Goal: Information Seeking & Learning: Learn about a topic

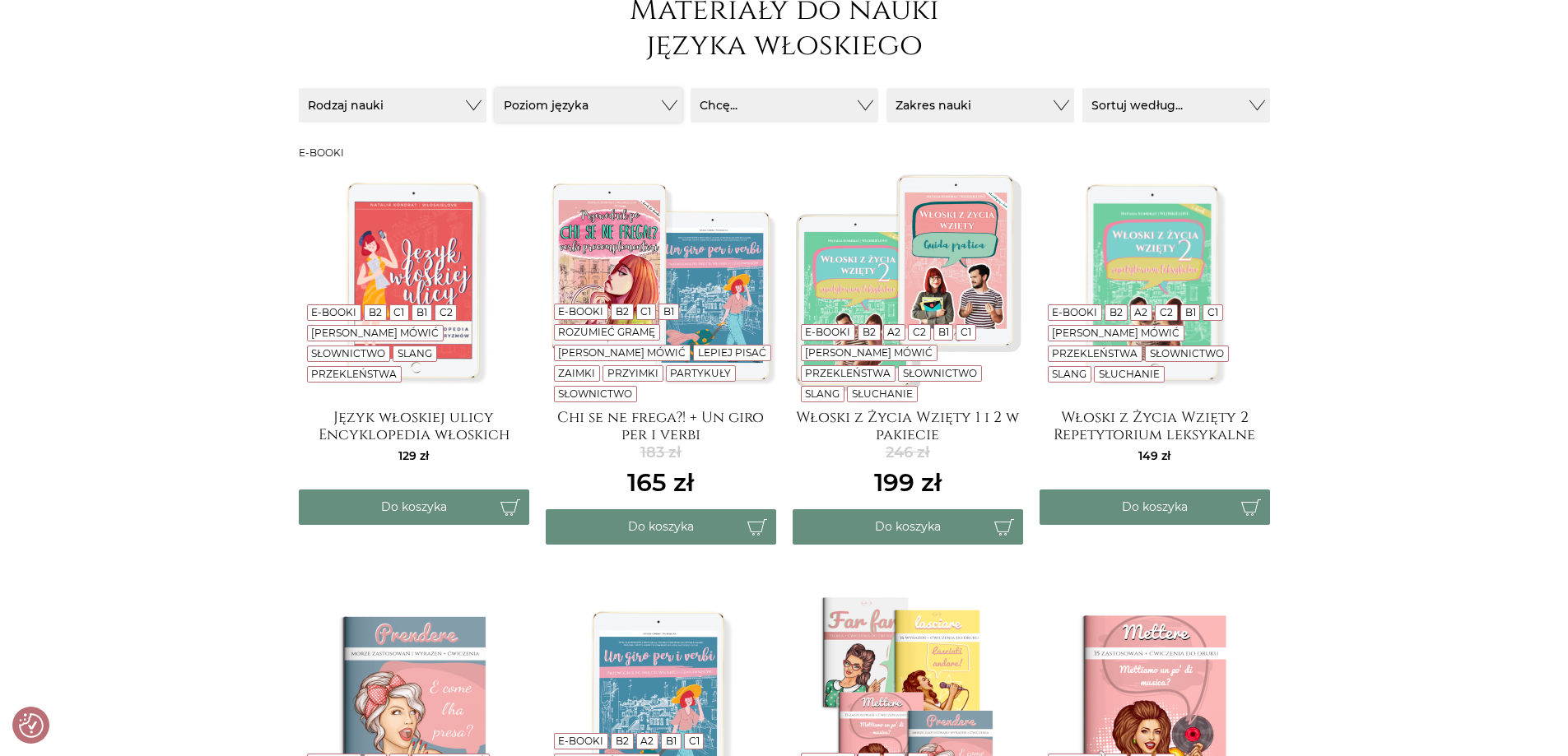
click at [619, 104] on button "Poziom języka" at bounding box center [588, 105] width 188 height 34
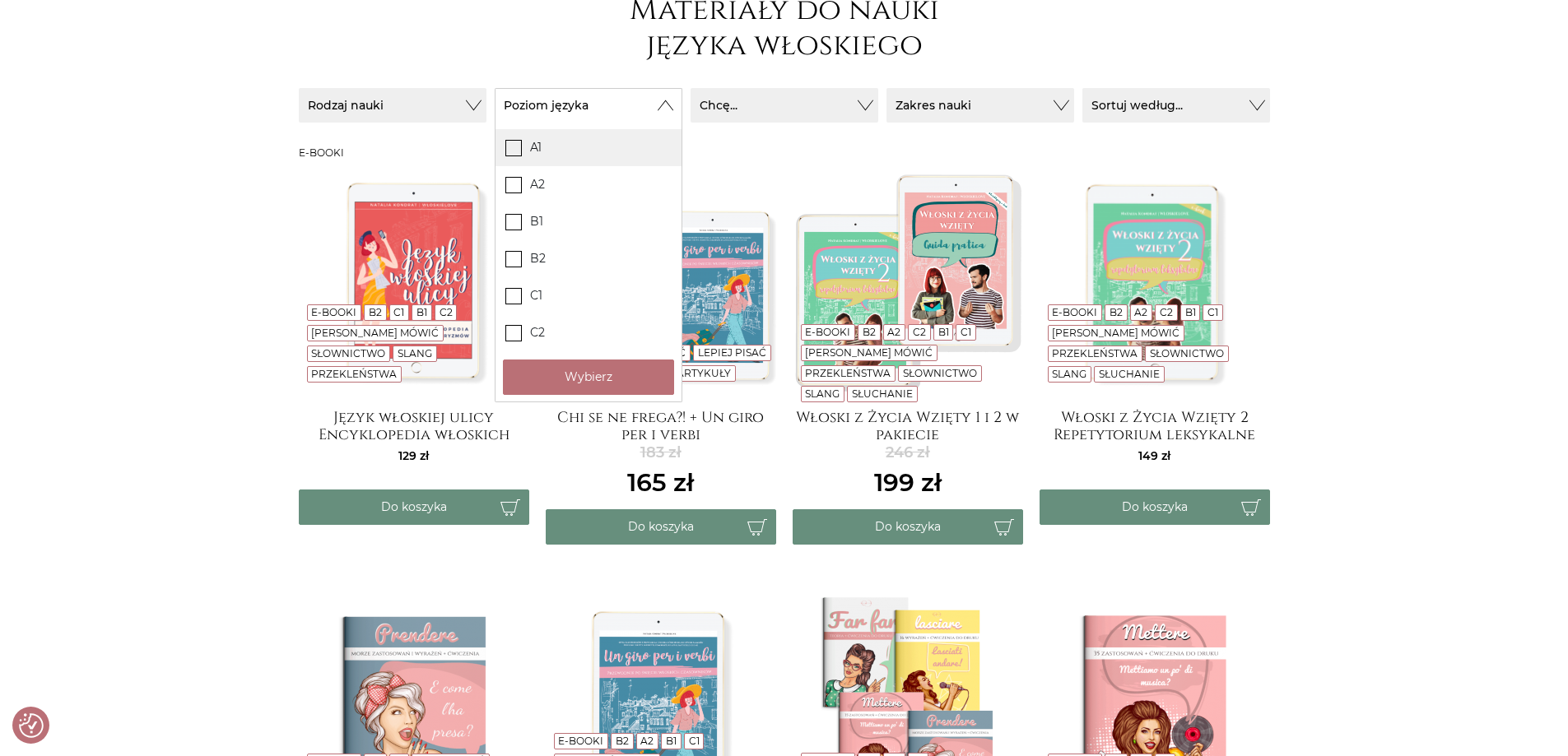
click at [509, 152] on icon at bounding box center [513, 147] width 14 height 14
click at [0, 0] on input "A1" at bounding box center [0, 0] width 0 height 0
click at [516, 187] on icon at bounding box center [513, 184] width 14 height 14
click at [0, 0] on input "A2" at bounding box center [0, 0] width 0 height 0
click at [576, 378] on button "Wybierz" at bounding box center [589, 377] width 171 height 35
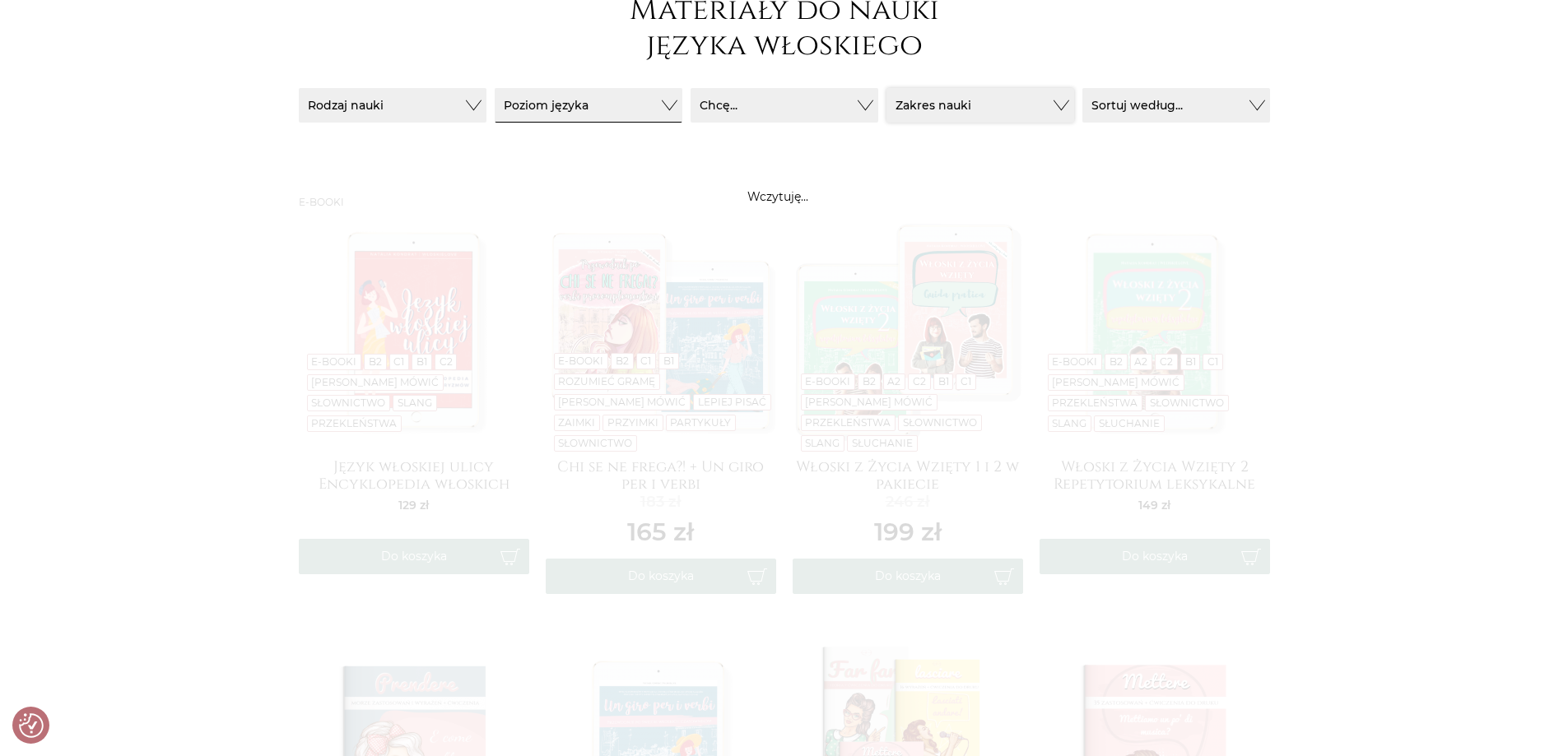
click at [970, 102] on button "Zakres nauki" at bounding box center [980, 105] width 188 height 34
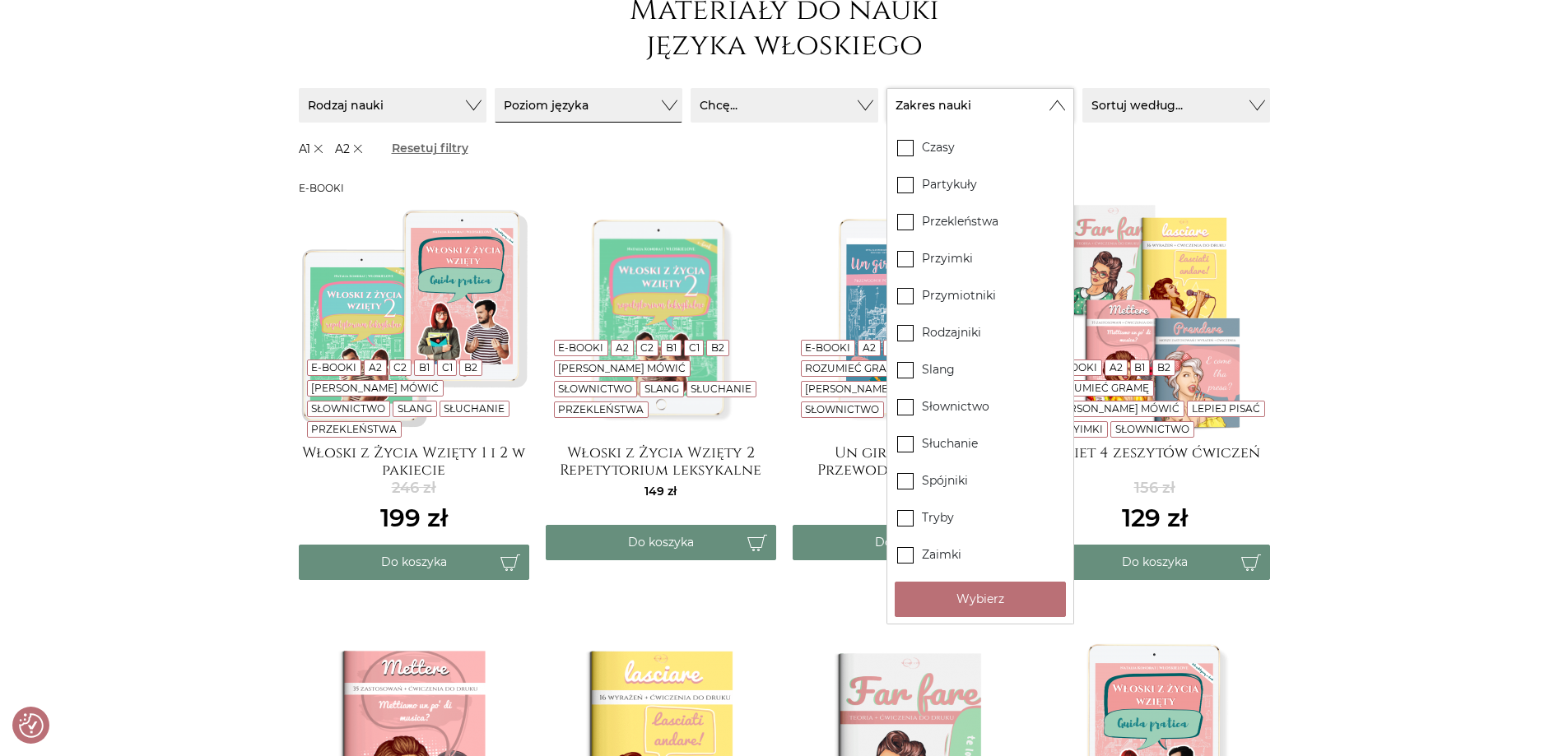
click at [970, 102] on button "Zakres nauki" at bounding box center [980, 105] width 188 height 34
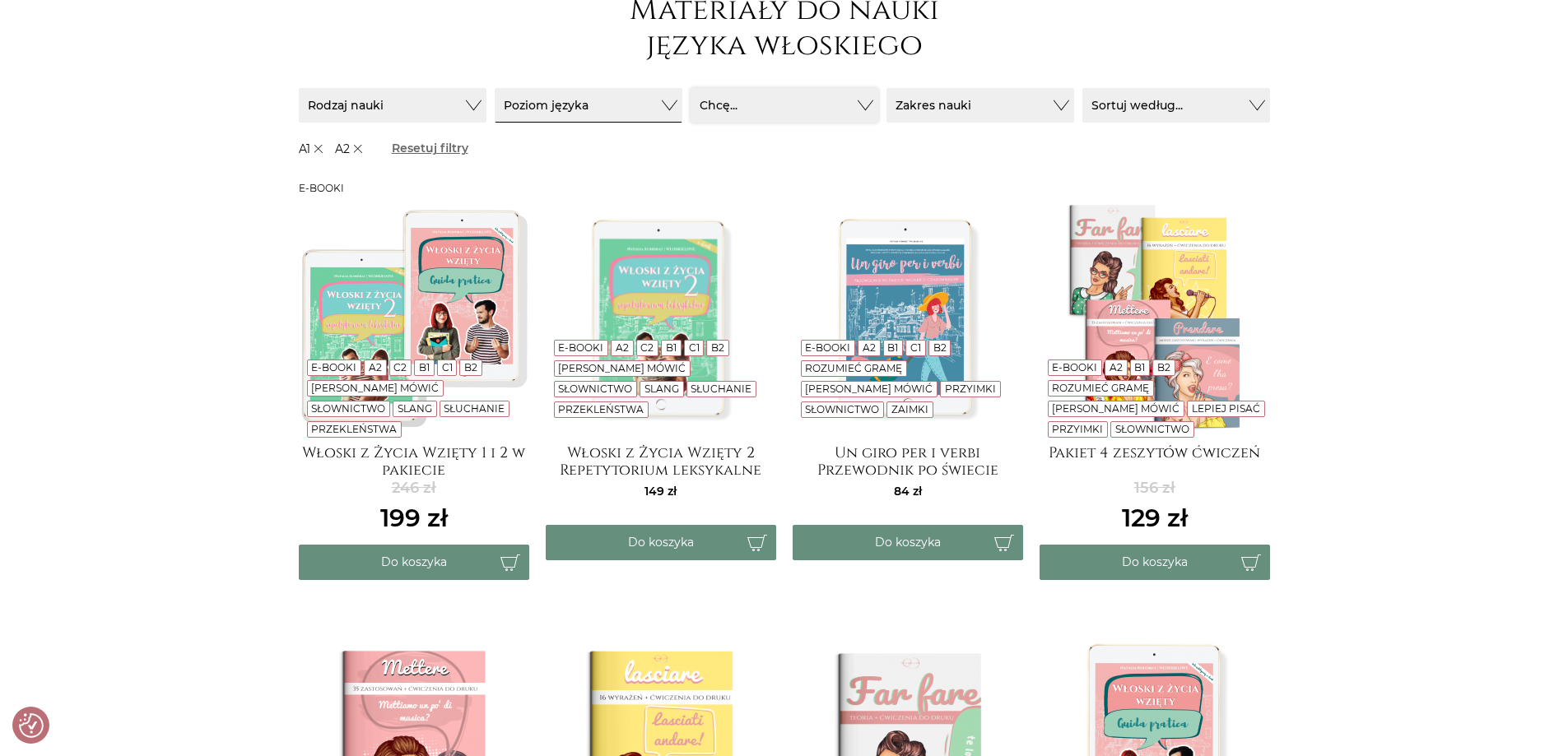
click at [851, 109] on button "Chcę..." at bounding box center [784, 105] width 188 height 34
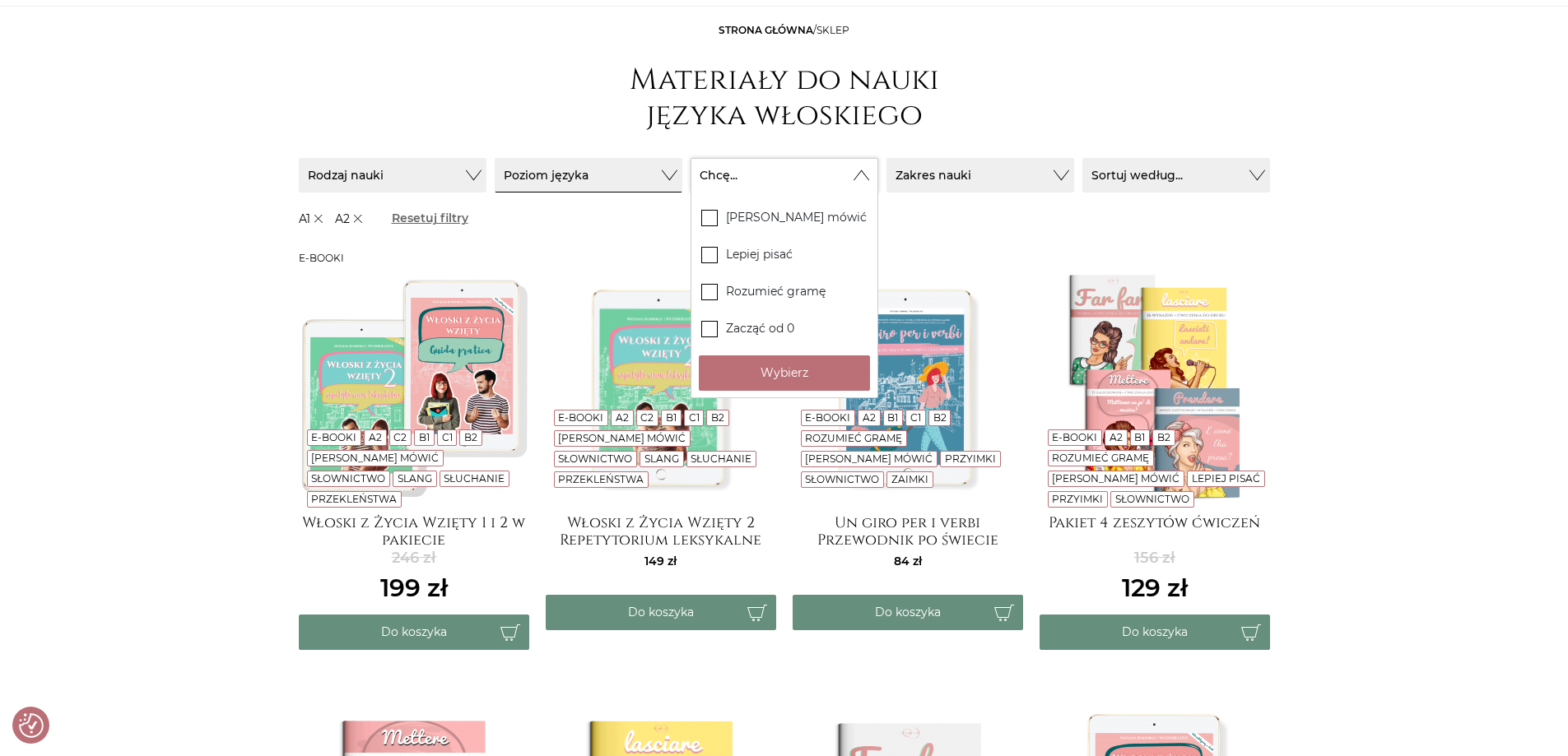
scroll to position [82, 0]
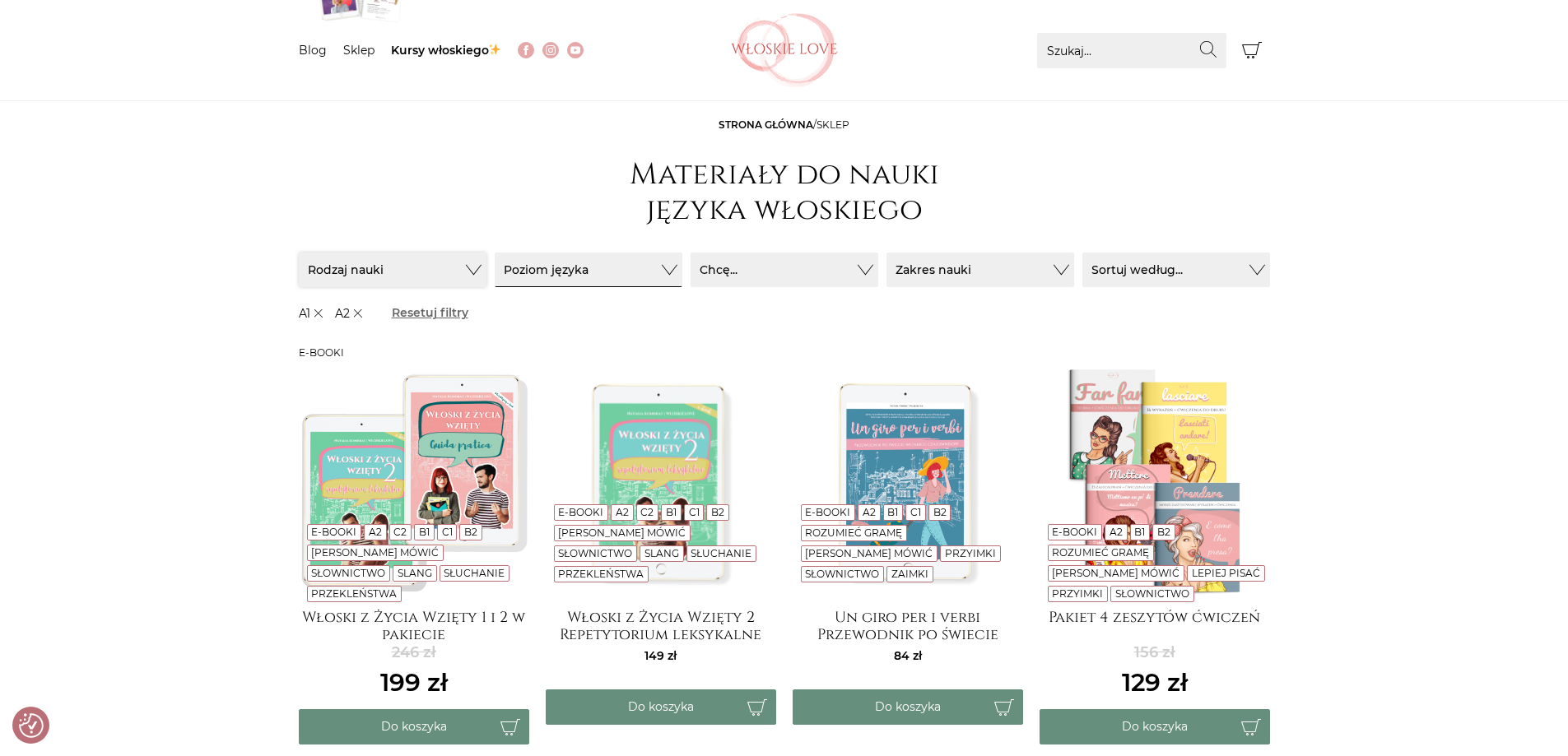
click at [467, 264] on button "Rodzaj nauki" at bounding box center [392, 270] width 188 height 34
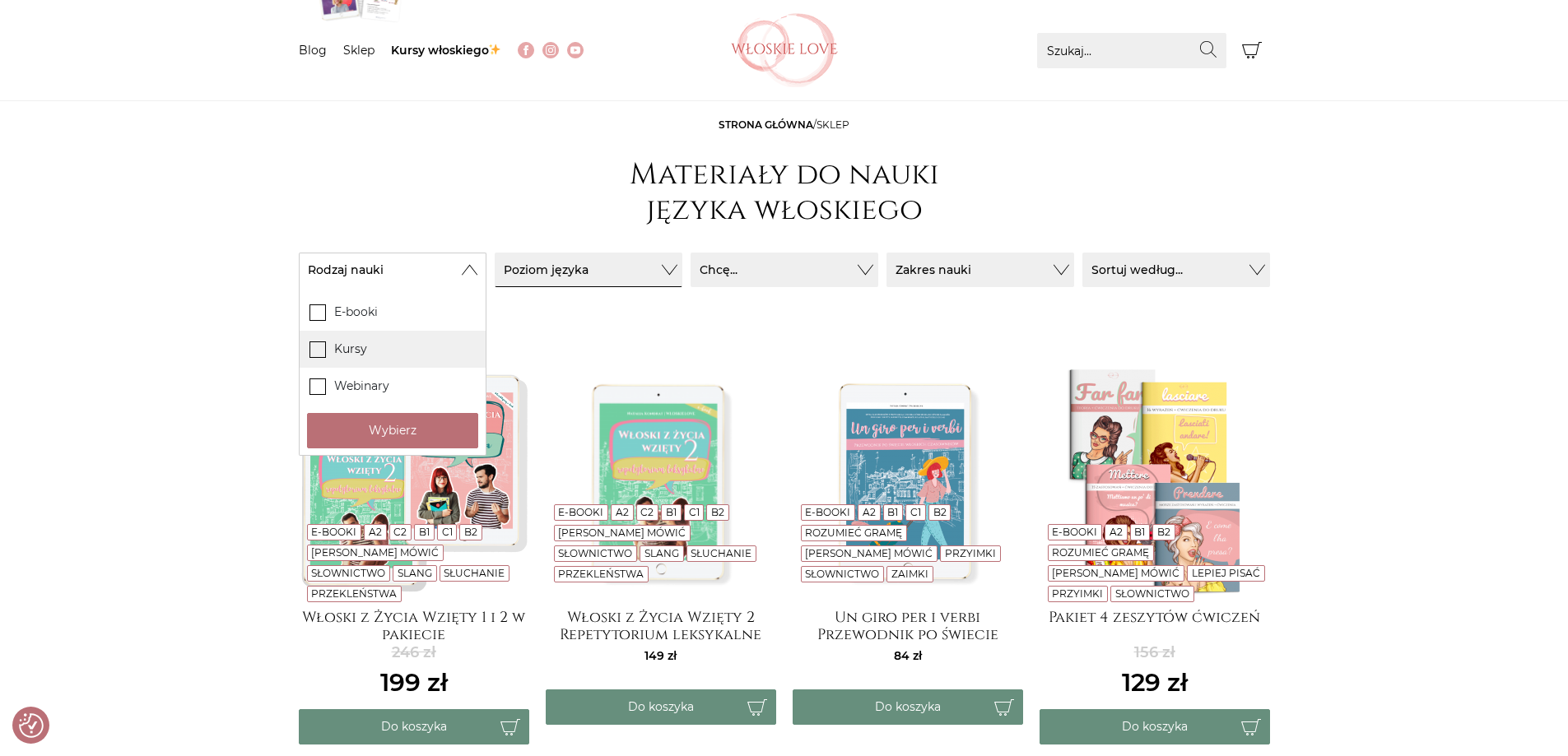
click at [333, 345] on label "Kursy" at bounding box center [392, 349] width 186 height 37
click at [0, 0] on input "Kursy" at bounding box center [0, 0] width 0 height 0
click at [405, 430] on button "Wybierz" at bounding box center [392, 431] width 171 height 35
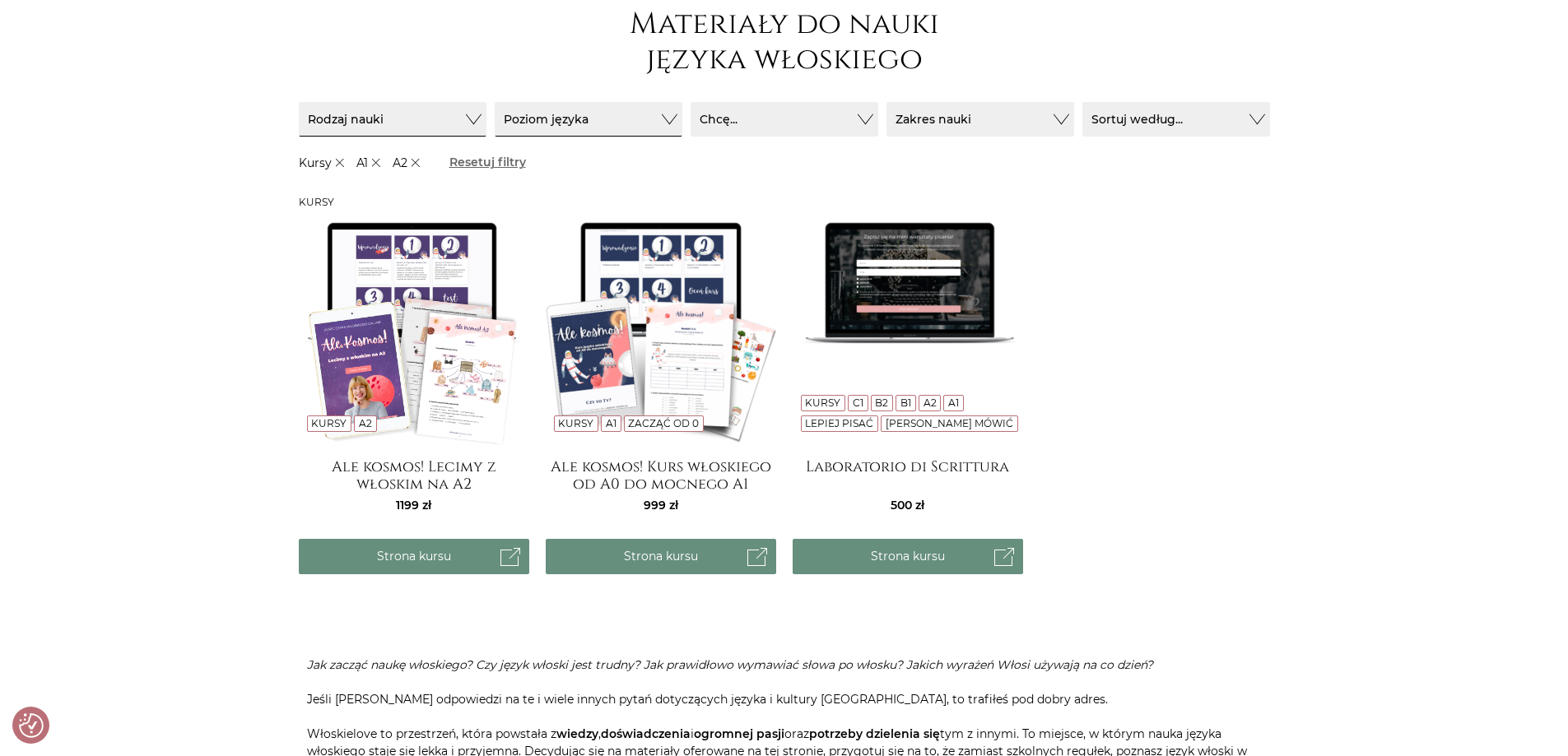
scroll to position [247, 0]
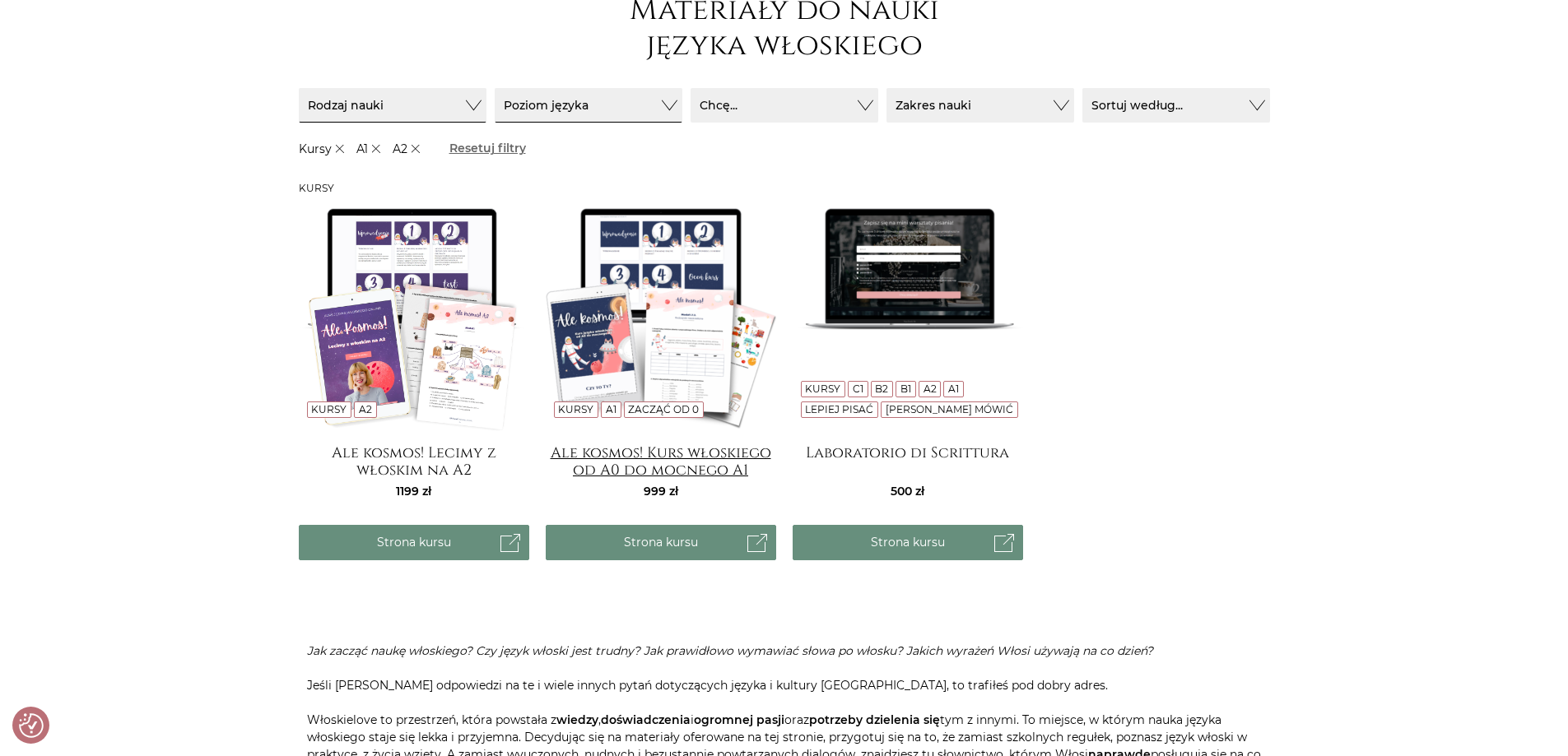
click at [694, 456] on h4 "Ale kosmos! Kurs włoskiego od A0 do mocnego A1" at bounding box center [661, 460] width 231 height 33
click at [408, 446] on h4 "Ale kosmos! Lecimy z włoskim na A2" at bounding box center [414, 460] width 231 height 33
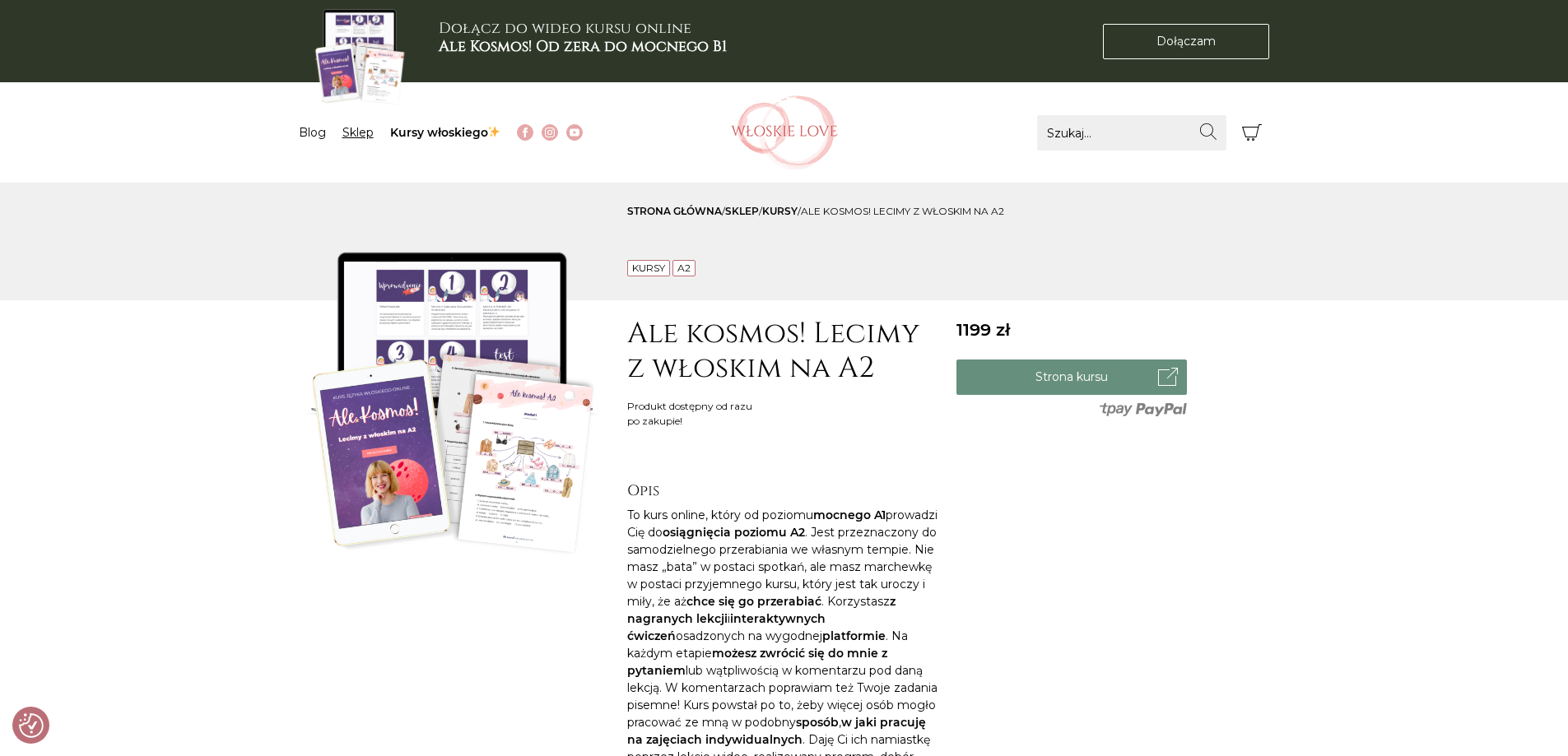
click at [359, 132] on link "Sklep" at bounding box center [358, 132] width 31 height 15
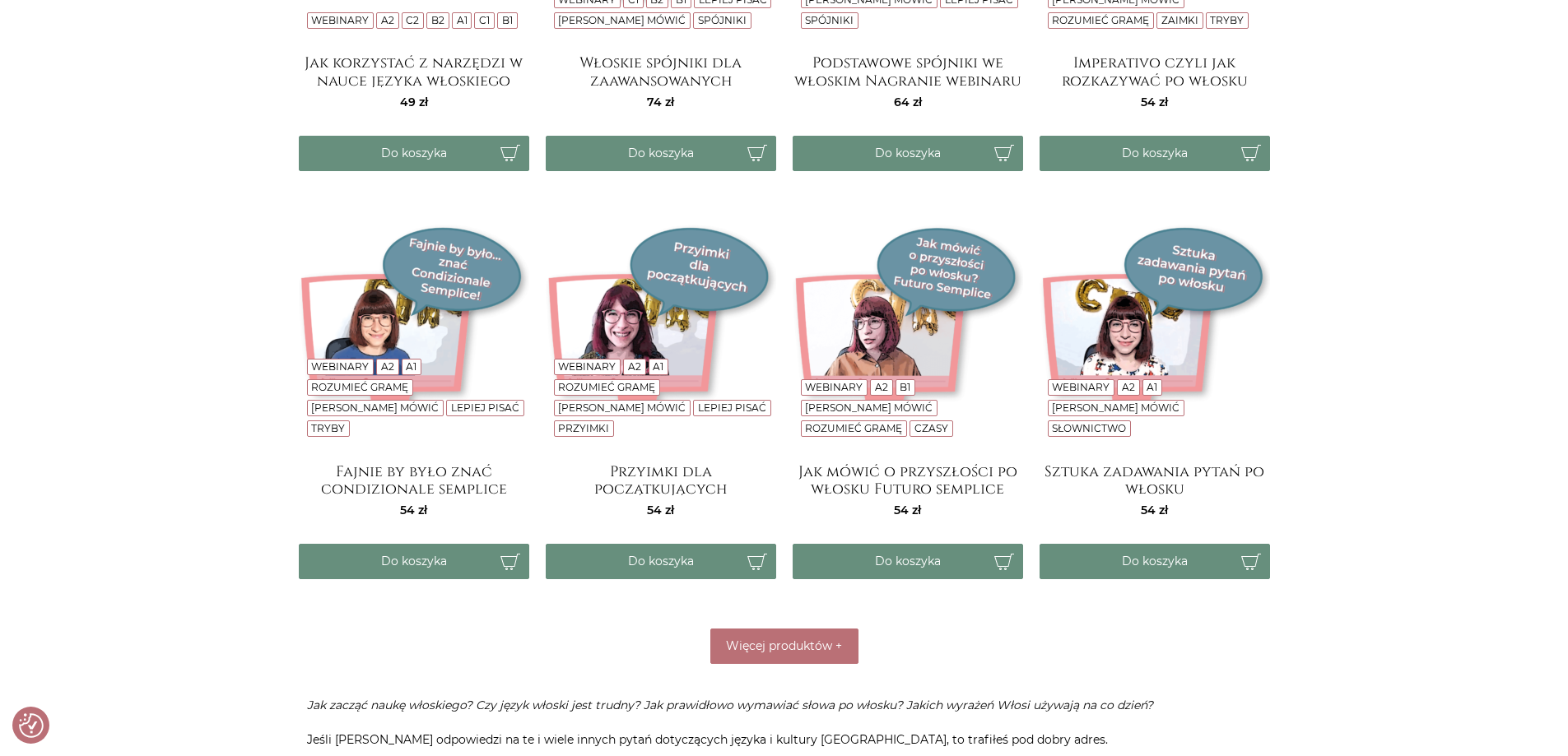
scroll to position [2469, 0]
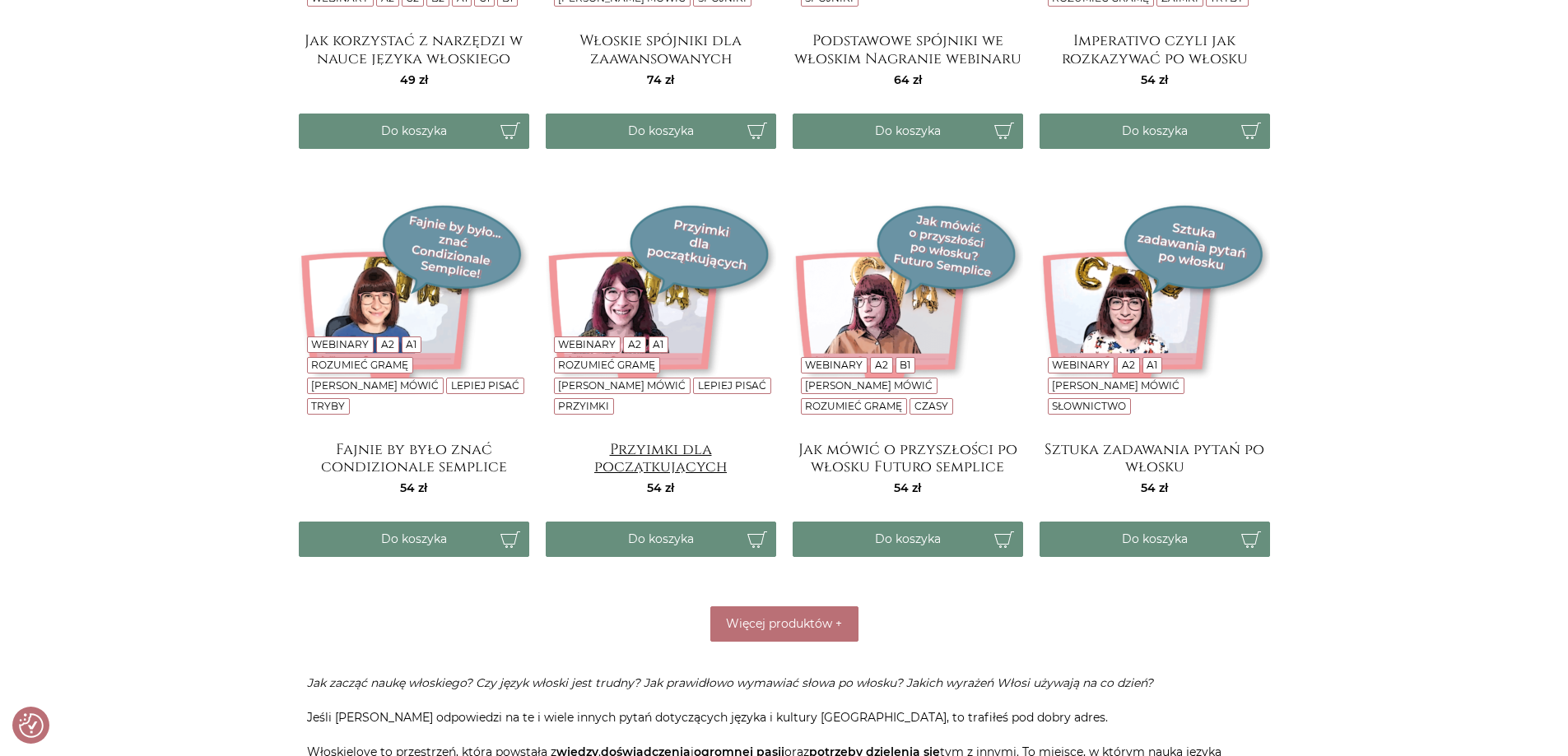
click at [660, 449] on h4 "Przyimki dla początkujących" at bounding box center [661, 457] width 231 height 33
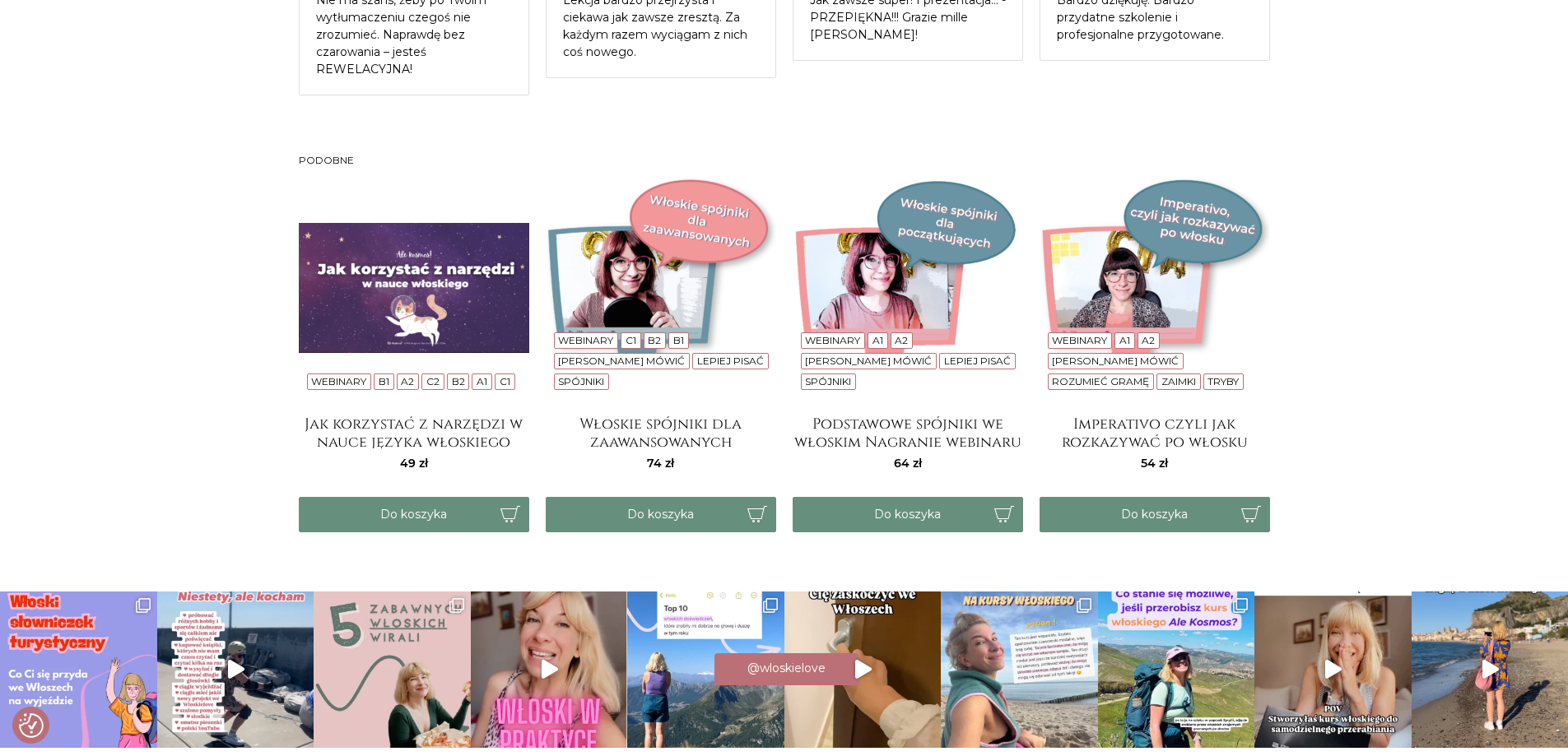
scroll to position [1455, 0]
